Goal: Task Accomplishment & Management: Use online tool/utility

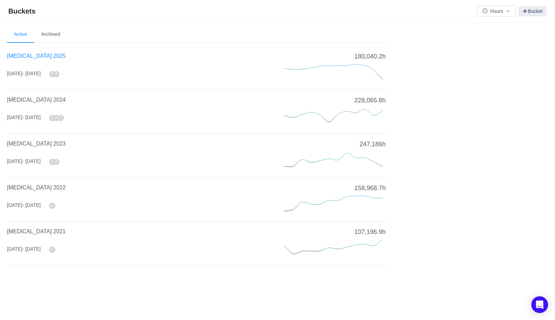
click at [30, 56] on span "[MEDICAL_DATA] 2025" at bounding box center [36, 56] width 59 height 6
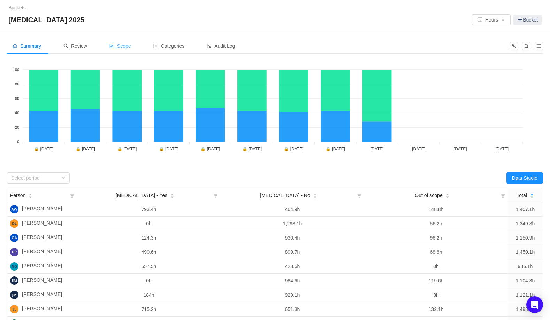
click at [127, 47] on span "Scope" at bounding box center [120, 46] width 22 height 6
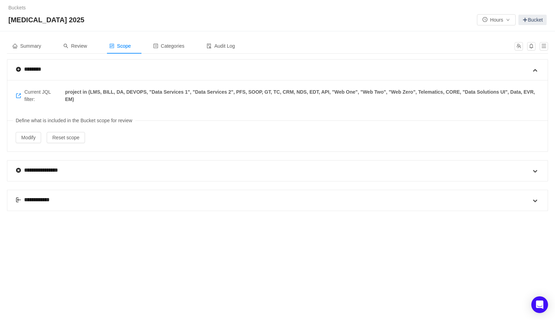
click at [37, 200] on div "**********" at bounding box center [37, 200] width 43 height 8
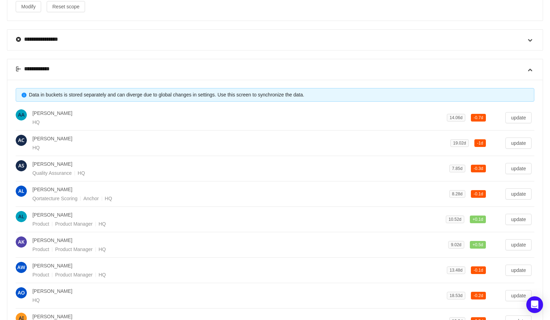
scroll to position [253, 0]
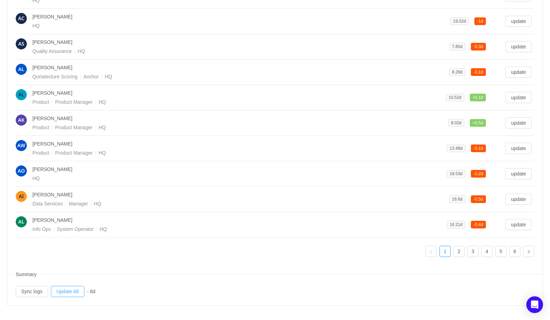
click at [71, 292] on button "Update All" at bounding box center [67, 291] width 33 height 11
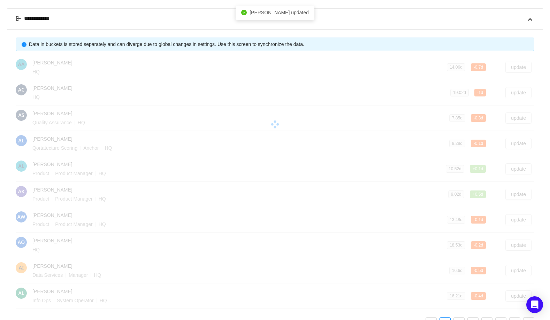
scroll to position [0, 0]
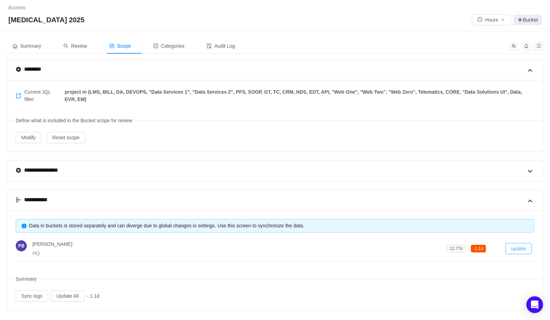
click at [514, 248] on button "update" at bounding box center [519, 248] width 26 height 11
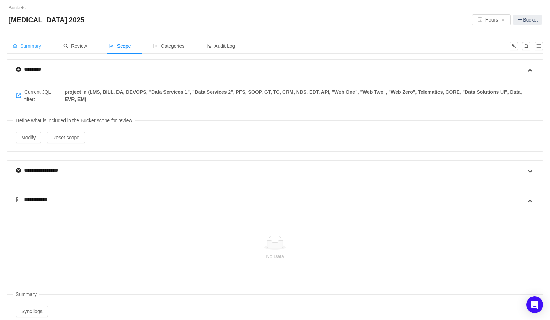
click at [35, 45] on span "Summary" at bounding box center [27, 46] width 29 height 6
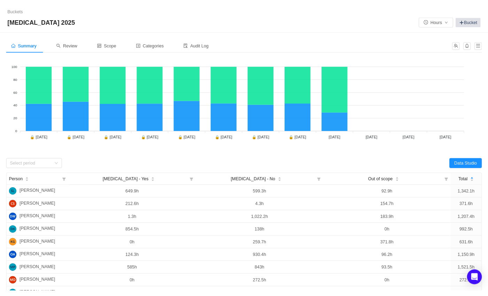
scroll to position [1, 0]
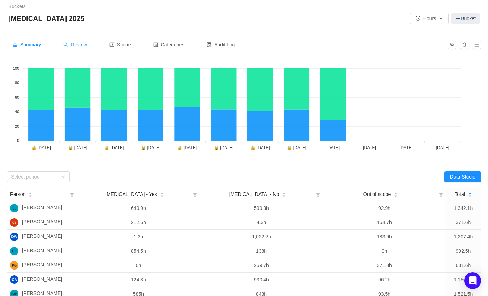
click at [82, 44] on span "Review" at bounding box center [75, 45] width 24 height 6
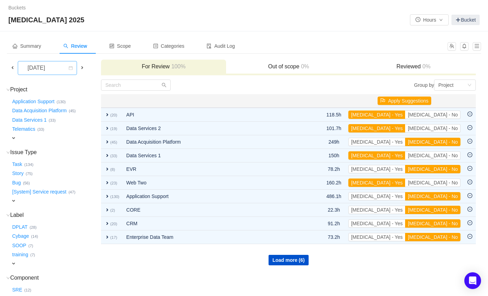
click at [73, 70] on icon "icon: calendar" at bounding box center [71, 68] width 4 height 5
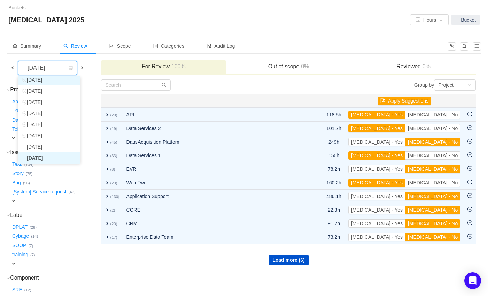
scroll to position [24, 0]
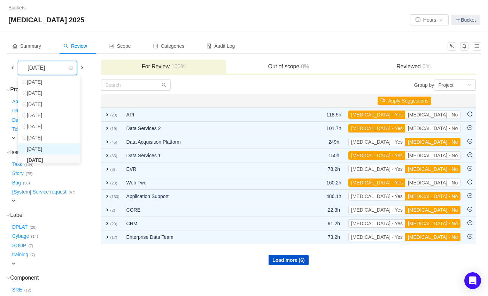
click at [61, 149] on li "[DATE]" at bounding box center [49, 148] width 63 height 11
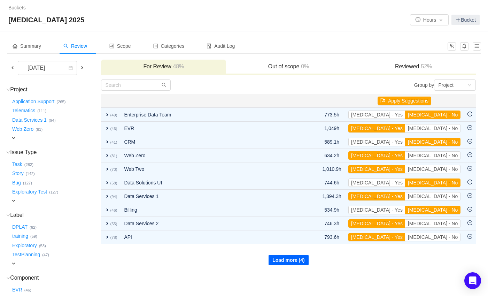
click at [279, 261] on button "Load more (4)" at bounding box center [289, 260] width 40 height 10
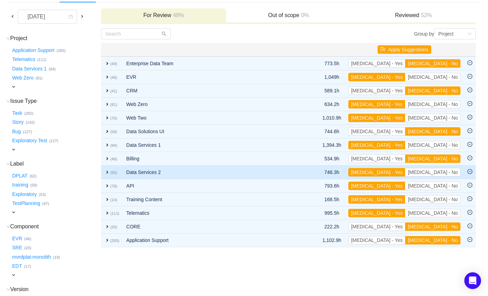
scroll to position [58, 0]
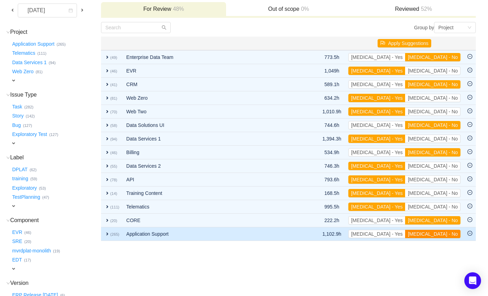
click at [443, 234] on button "[MEDICAL_DATA] - No" at bounding box center [432, 234] width 55 height 8
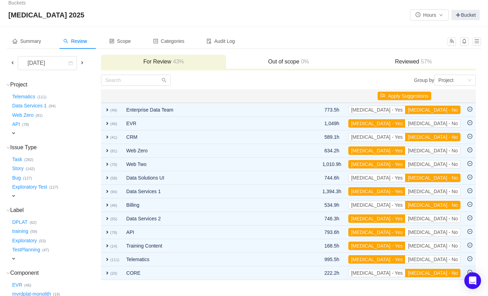
scroll to position [0, 0]
